Goal: Check status: Check status

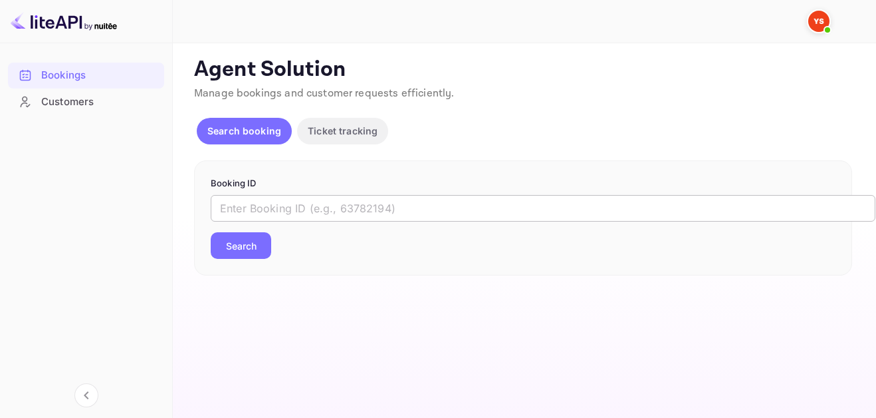
click at [443, 204] on input "text" at bounding box center [543, 208] width 665 height 27
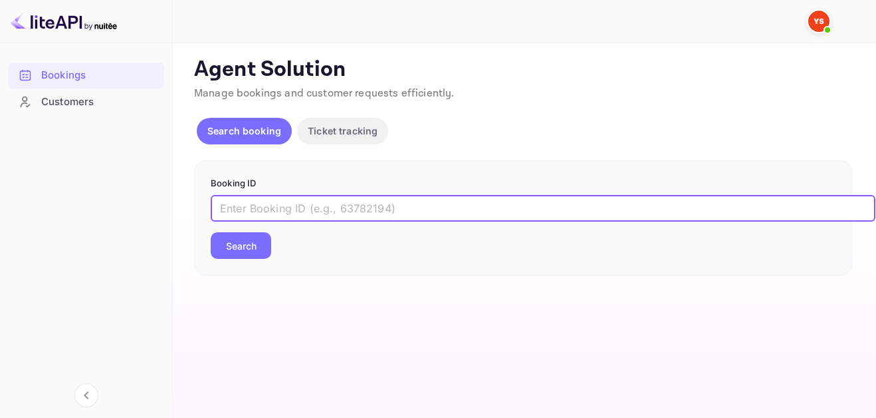
paste input "9439766"
type input "9439766"
click at [239, 251] on button "Search" at bounding box center [241, 245] width 61 height 27
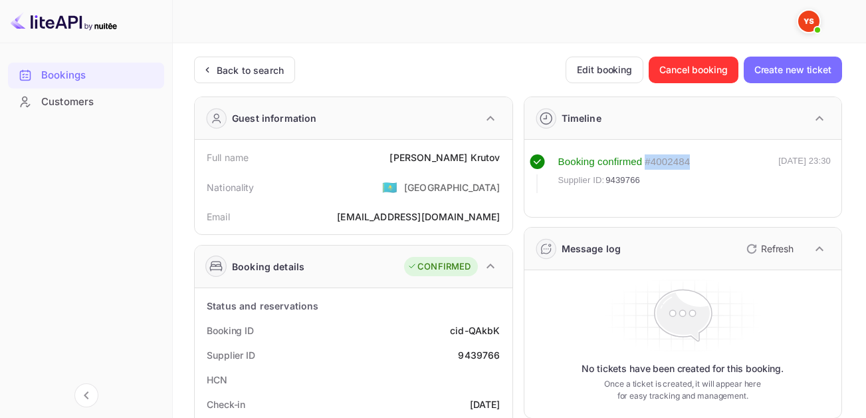
drag, startPoint x: 694, startPoint y: 162, endPoint x: 647, endPoint y: 162, distance: 46.6
click at [647, 162] on div "Booking confirmed # 4002484 Supplier ID: 9439766 [DATE] 23:30" at bounding box center [681, 173] width 302 height 39
copy div "# 4002484"
click at [255, 74] on div "Back to search" at bounding box center [250, 70] width 67 height 14
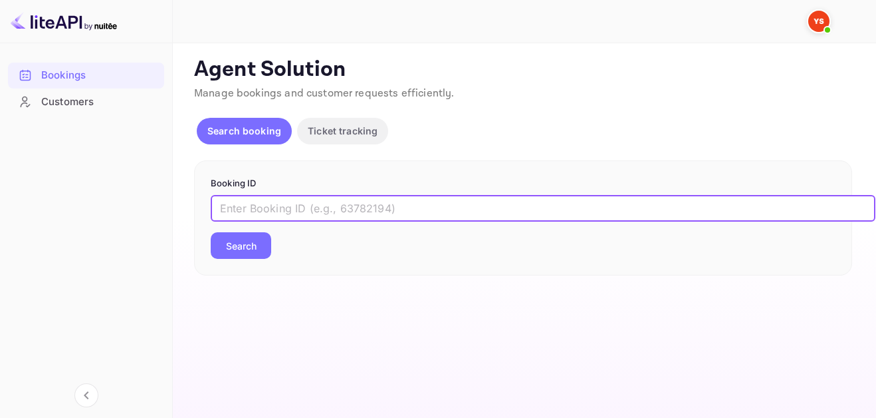
click at [378, 204] on input "text" at bounding box center [543, 208] width 665 height 27
paste input "9485071"
type input "9485071"
click at [236, 245] on button "Search" at bounding box center [241, 245] width 61 height 27
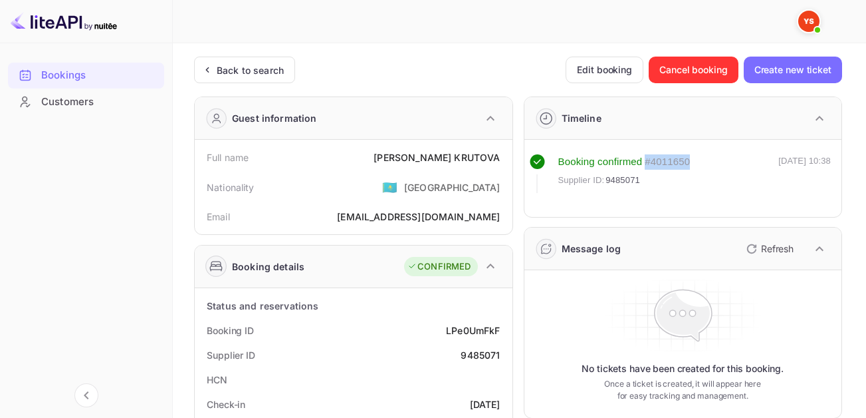
drag, startPoint x: 694, startPoint y: 162, endPoint x: 646, endPoint y: 162, distance: 48.5
click at [646, 162] on div "Booking confirmed # 4011650 Supplier ID: 9485071 [DATE] 10:38" at bounding box center [681, 173] width 302 height 39
copy div "# 4011650"
drag, startPoint x: 771, startPoint y: 164, endPoint x: 839, endPoint y: 164, distance: 67.8
click at [839, 164] on div "Booking confirmed # 4011650 Supplier ID: 9485071 [DATE] 10:38" at bounding box center [684, 178] width 318 height 77
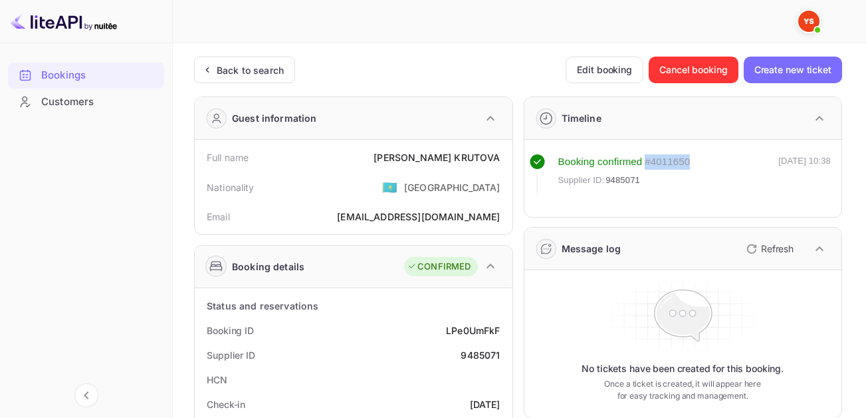
copy div "[DATE] 10:38"
